Goal: Transaction & Acquisition: Download file/media

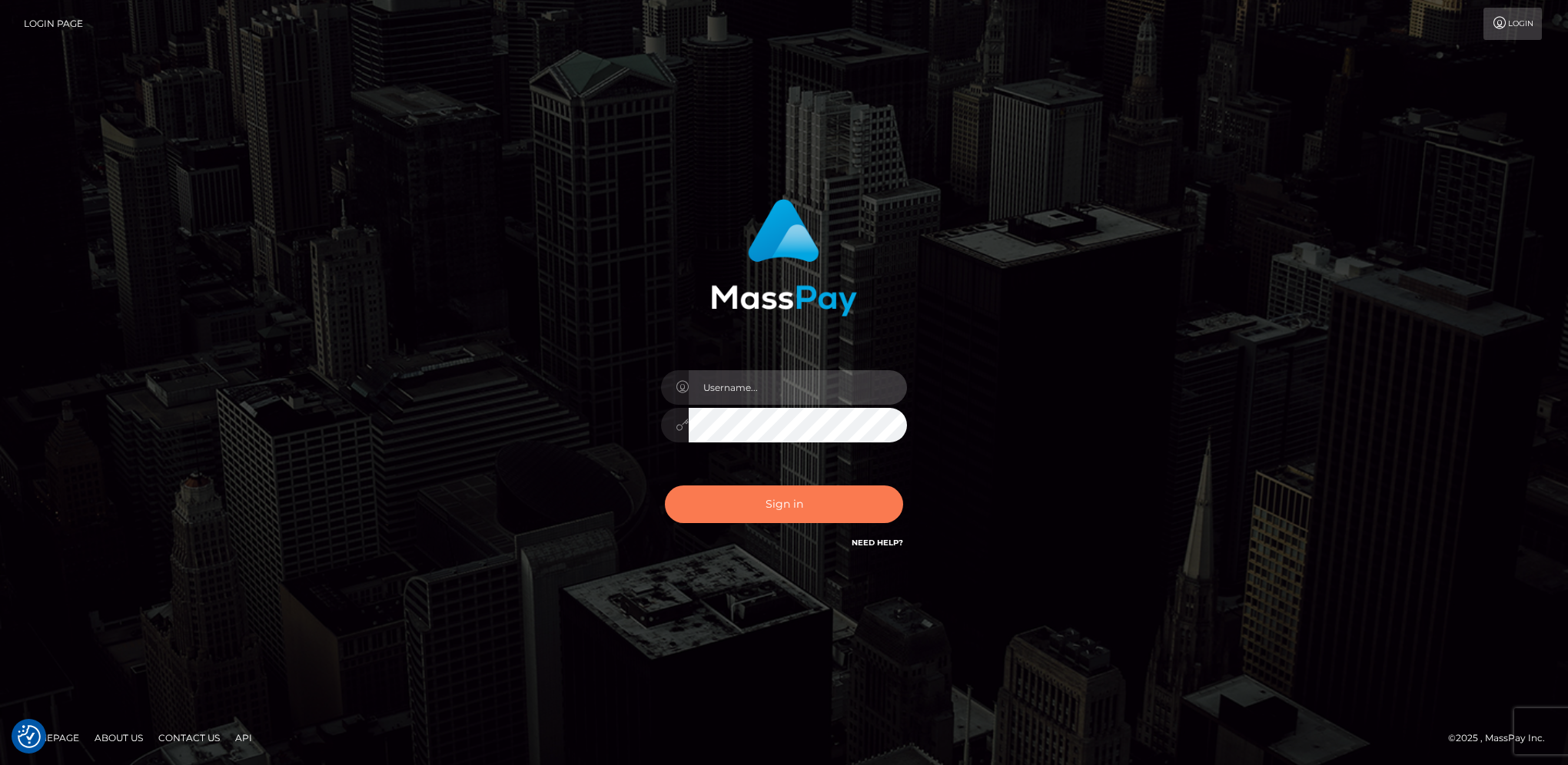
type input "hengland"
drag, startPoint x: 848, startPoint y: 495, endPoint x: 895, endPoint y: 476, distance: 50.7
click at [848, 495] on button "Sign in" at bounding box center [784, 504] width 238 height 38
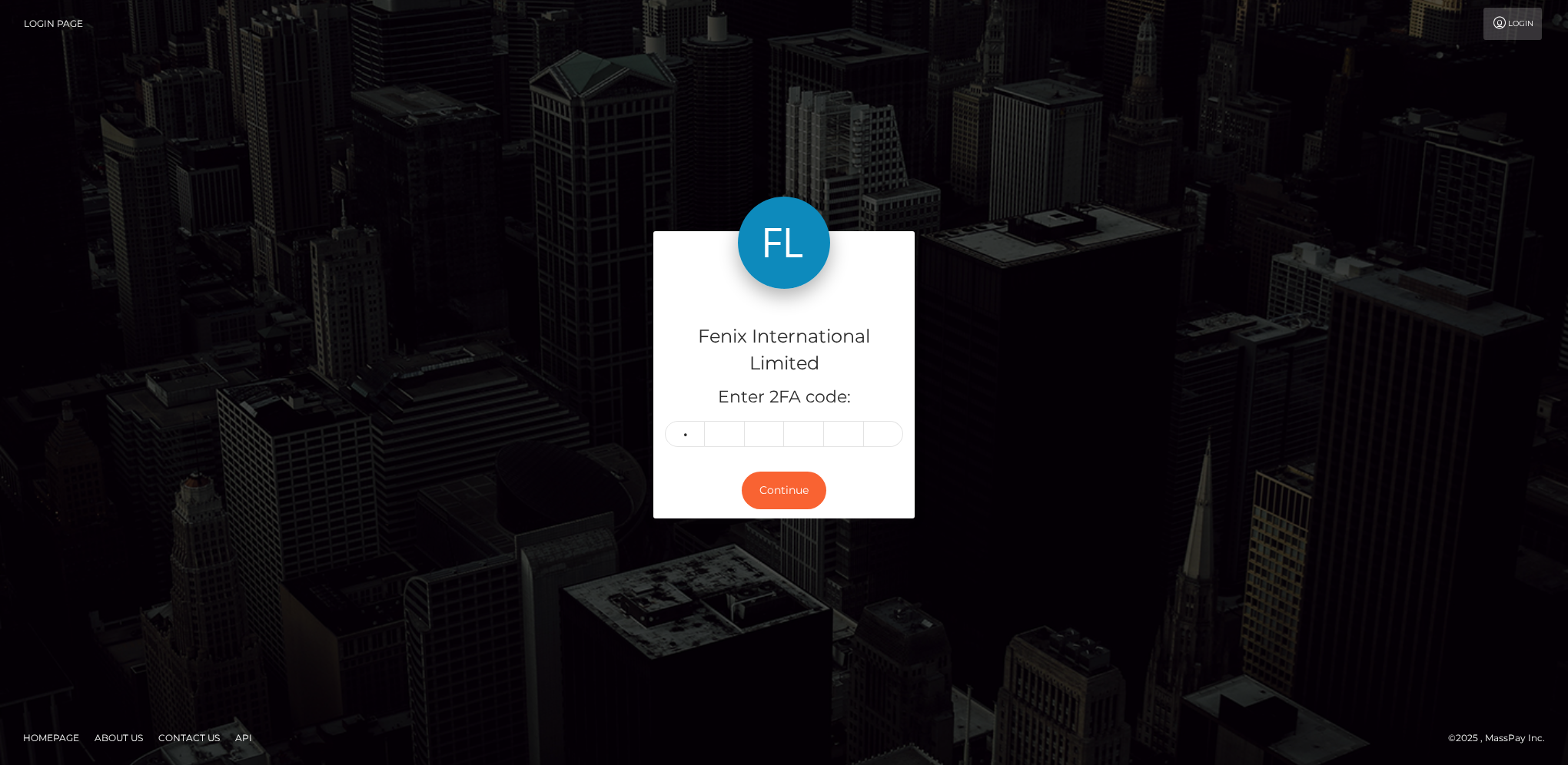
type input "2"
type input "5"
type input "2"
type input "1"
type input "2"
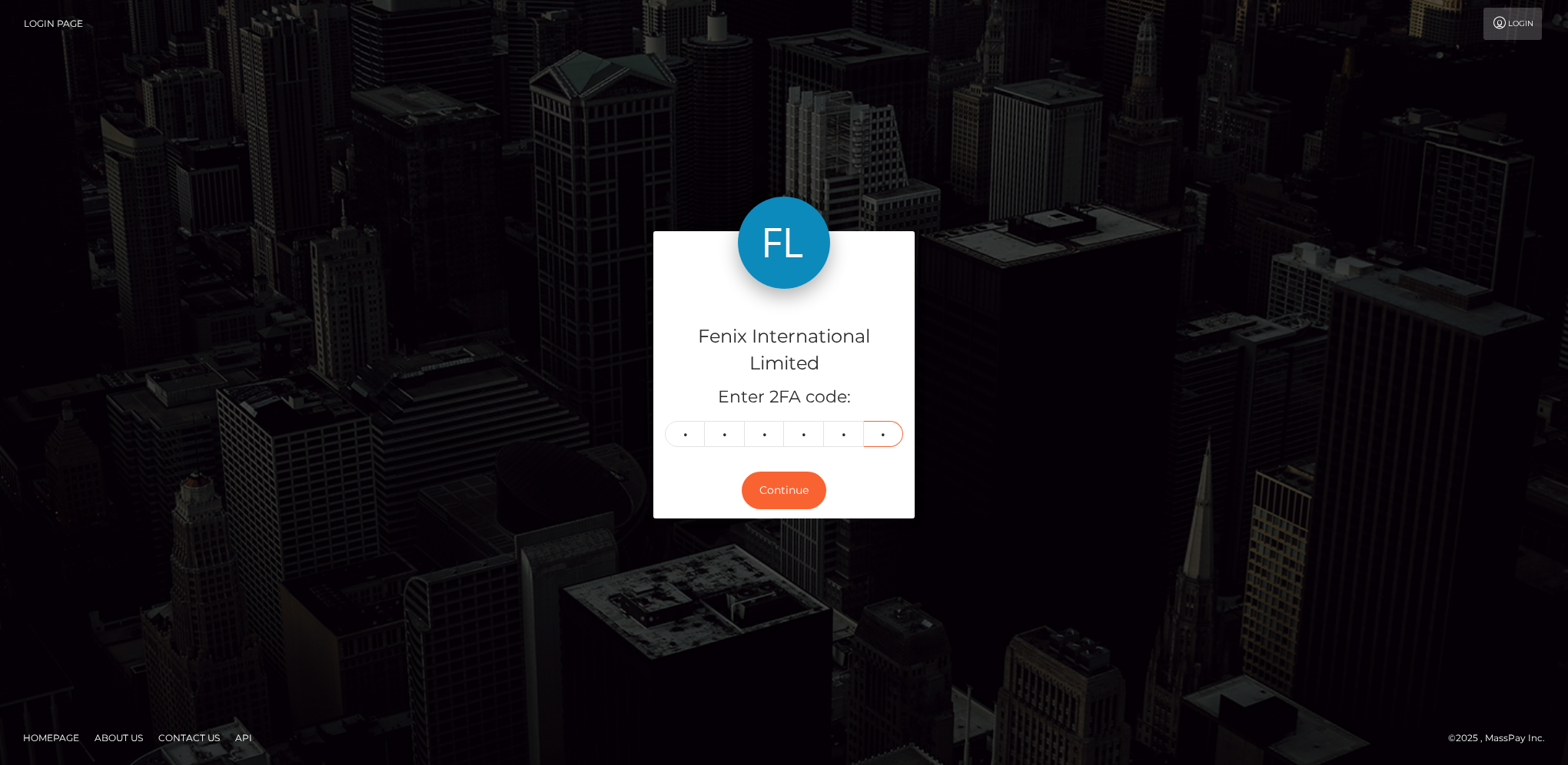
type input "4"
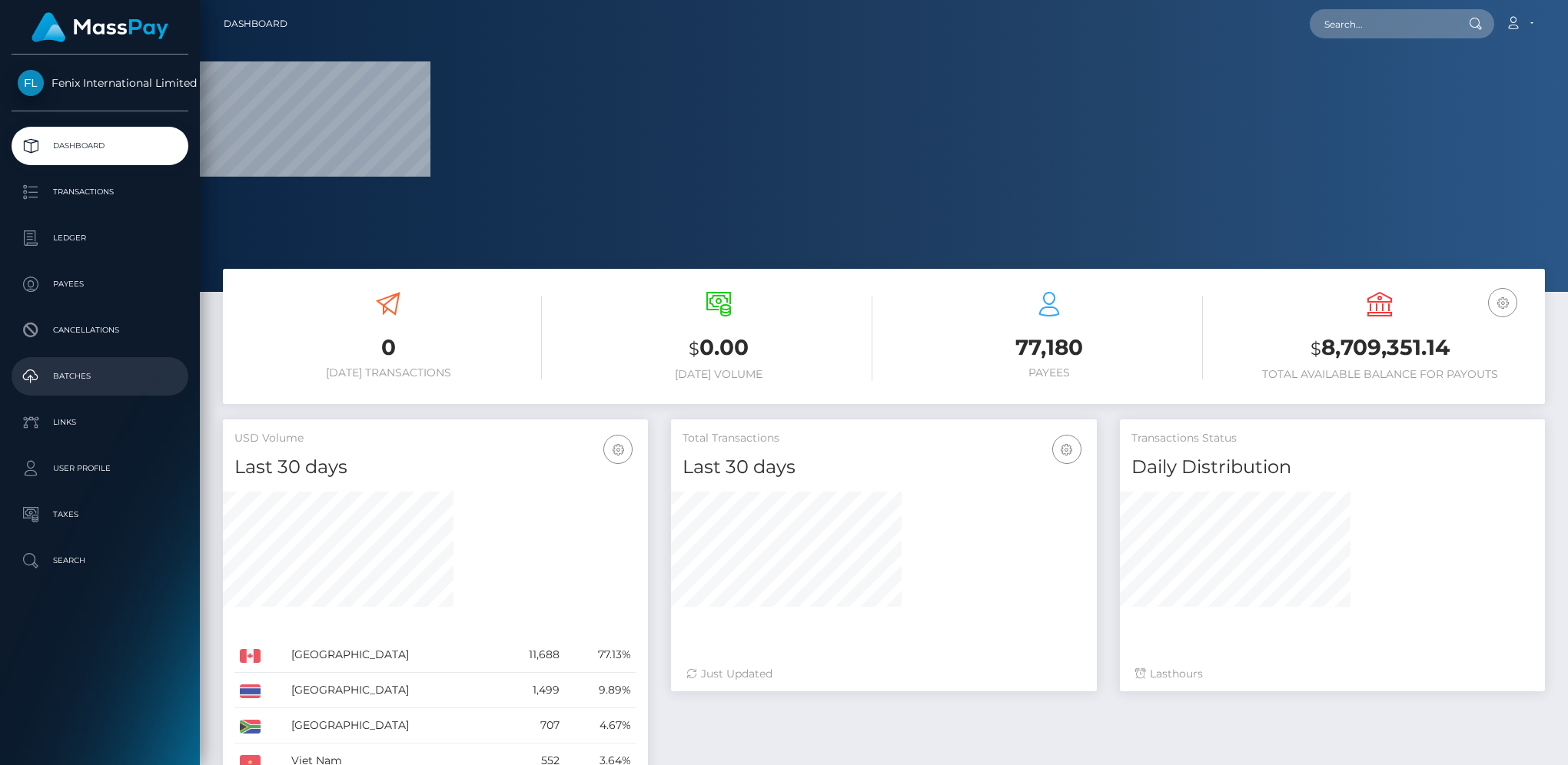
drag, startPoint x: 79, startPoint y: 382, endPoint x: 99, endPoint y: 377, distance: 20.6
click at [79, 382] on p "Batches" at bounding box center [100, 376] width 164 height 23
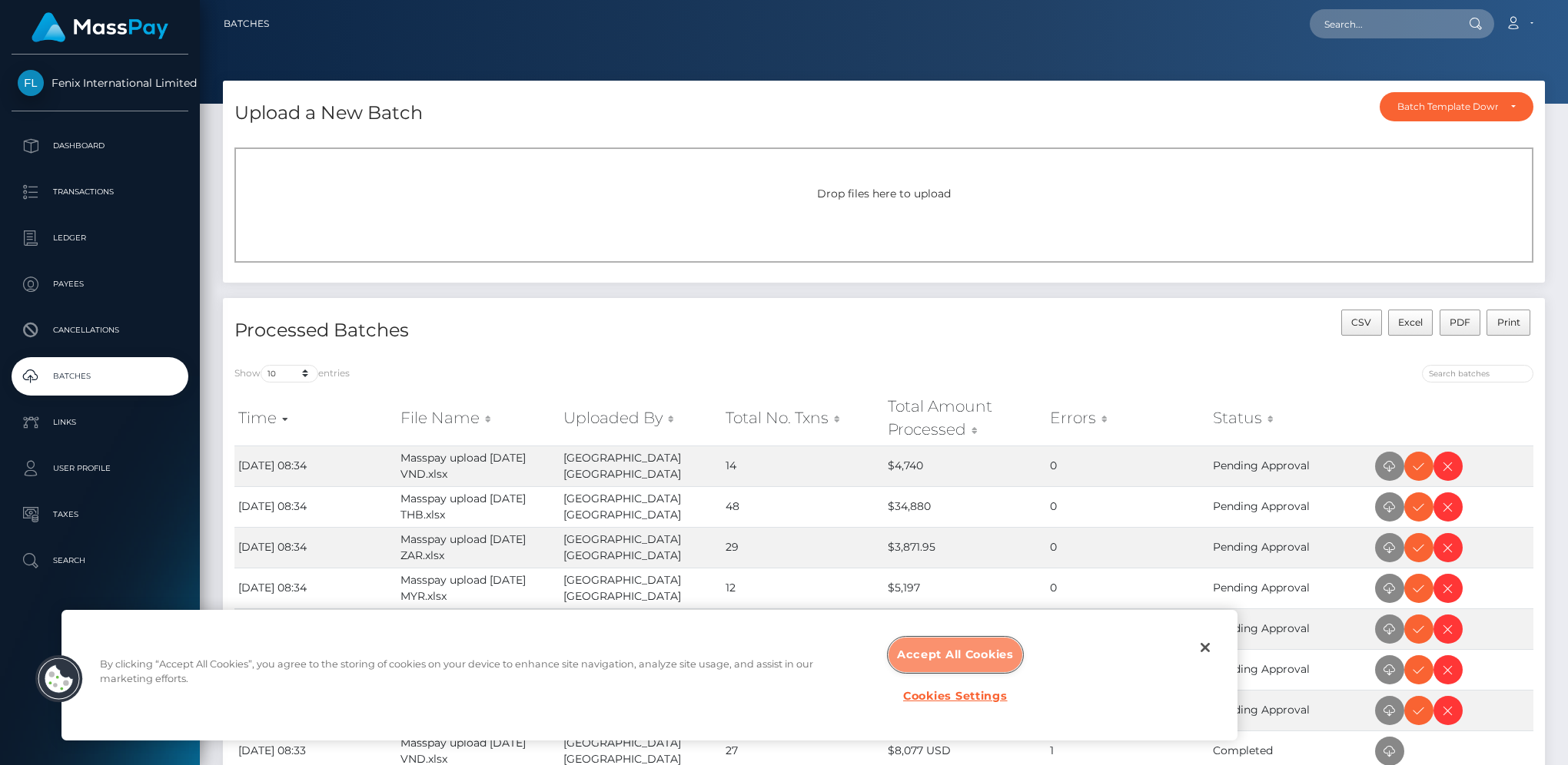
click at [964, 651] on button "Accept All Cookies" at bounding box center [955, 655] width 134 height 35
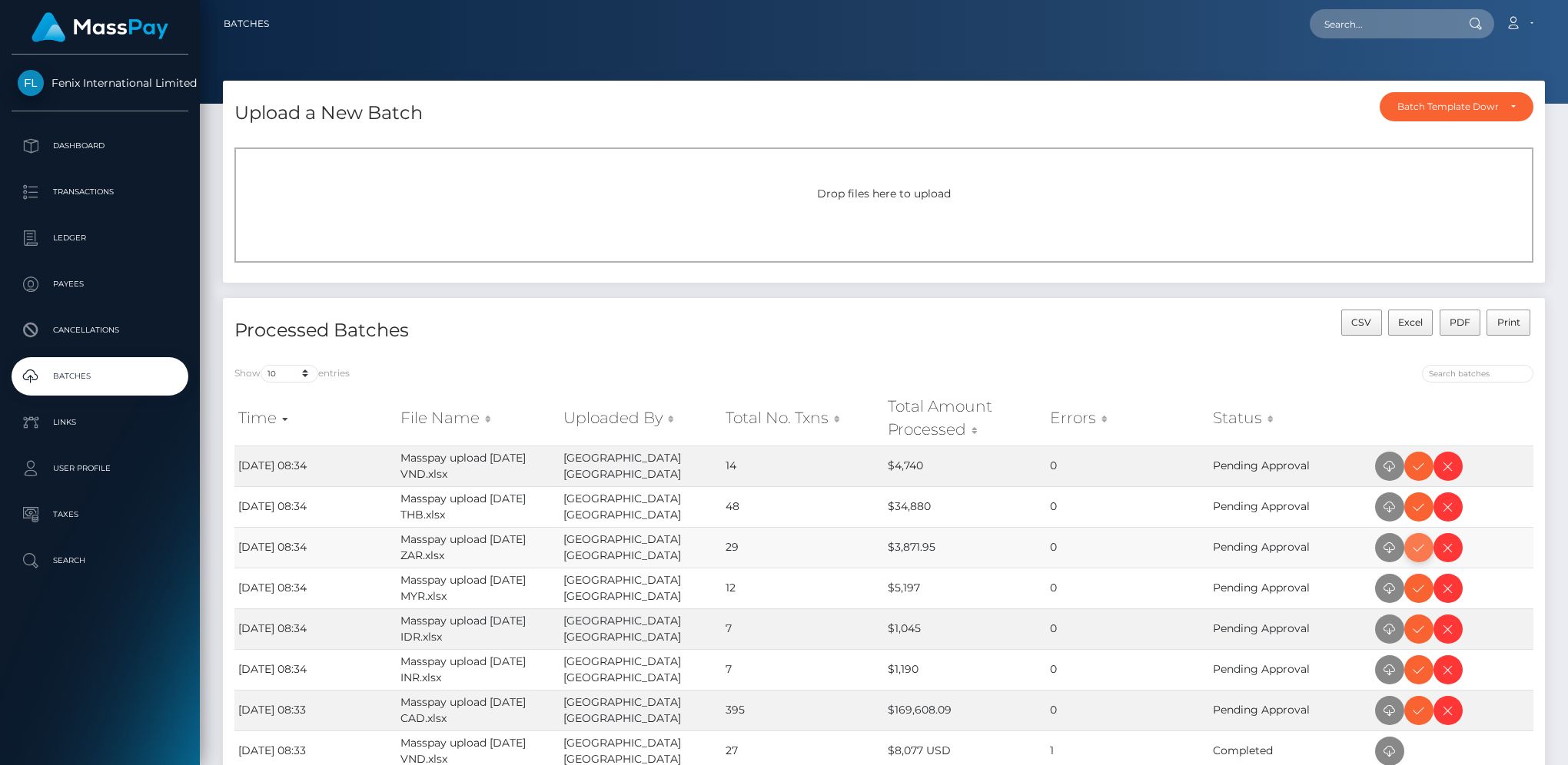
click at [1419, 545] on icon at bounding box center [1418, 548] width 18 height 19
click at [1412, 470] on icon at bounding box center [1418, 466] width 18 height 19
drag, startPoint x: 1413, startPoint y: 512, endPoint x: 1528, endPoint y: 486, distance: 117.9
click at [1413, 512] on icon at bounding box center [1418, 507] width 18 height 19
click at [1420, 590] on icon at bounding box center [1418, 589] width 18 height 19
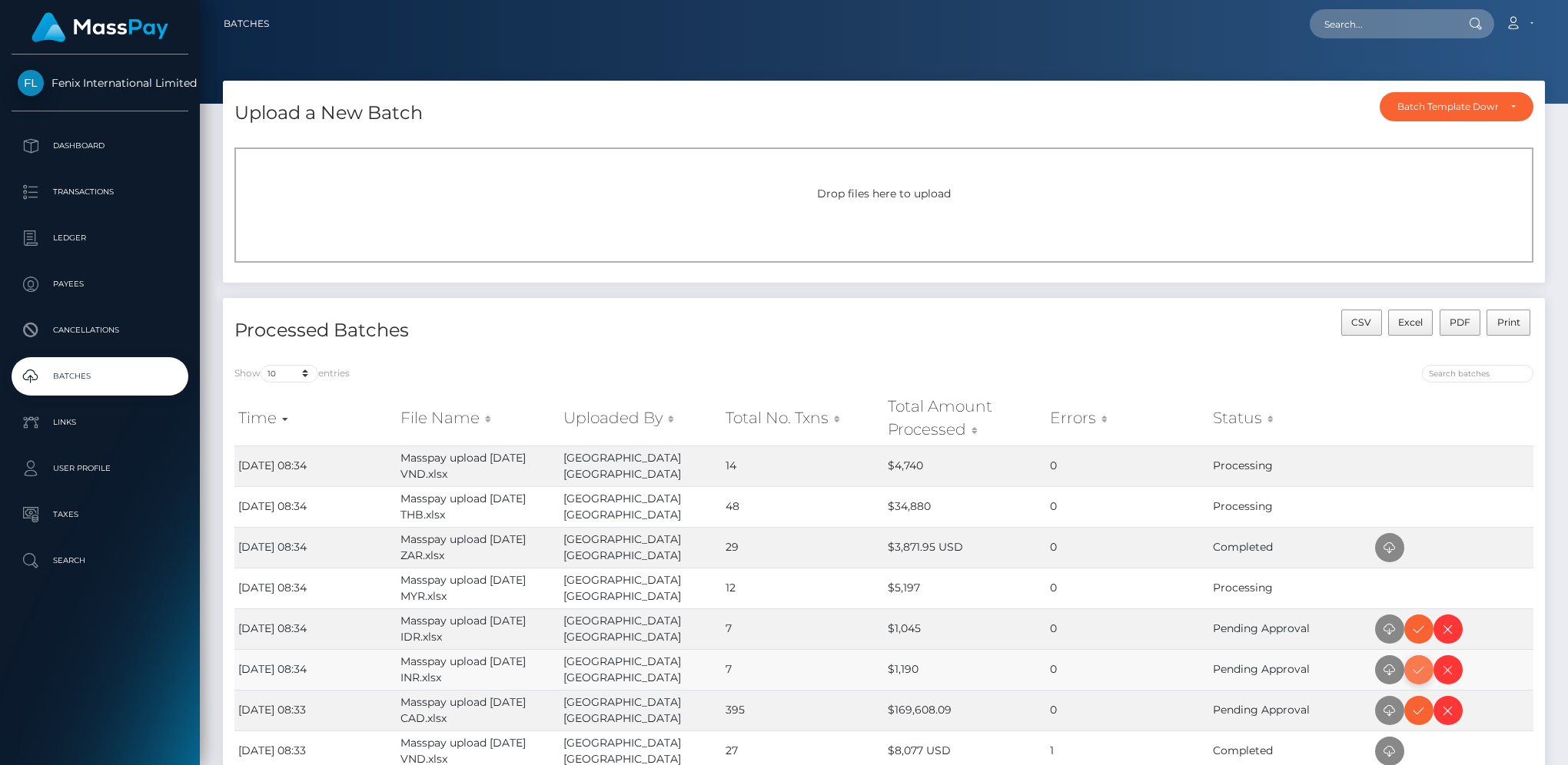
click at [1417, 669] on icon at bounding box center [1418, 671] width 18 height 19
click at [1417, 637] on icon at bounding box center [1418, 630] width 18 height 19
click at [1417, 713] on icon at bounding box center [1418, 711] width 18 height 19
